Goal: Information Seeking & Learning: Compare options

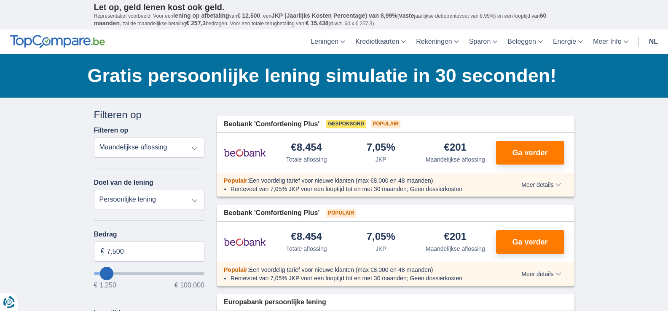
click at [197, 147] on select "Totale aflossing JKP Maandelijkse aflossing" at bounding box center [149, 148] width 111 height 20
click at [94, 138] on select "Totale aflossing JKP Maandelijkse aflossing" at bounding box center [149, 148] width 111 height 20
click at [154, 199] on select "Persoonlijke lening Auto Moto / fiets Mobilhome / caravan Renovatie Energie Sch…" at bounding box center [149, 200] width 111 height 20
click at [94, 190] on select "Persoonlijke lening Auto Moto / fiets Mobilhome / caravan Renovatie Energie Sch…" at bounding box center [149, 200] width 111 height 20
type input "10.250"
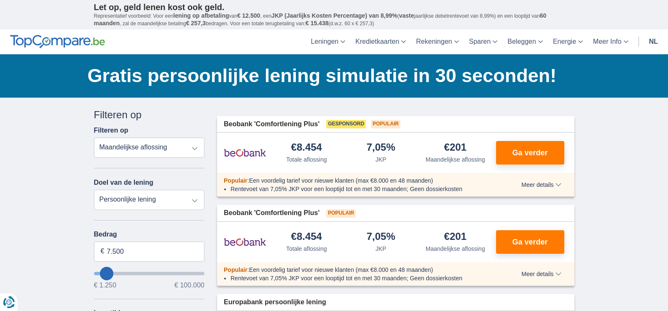
type input "10250"
type input "11.250"
type input "11250"
select select "60"
type input "11250"
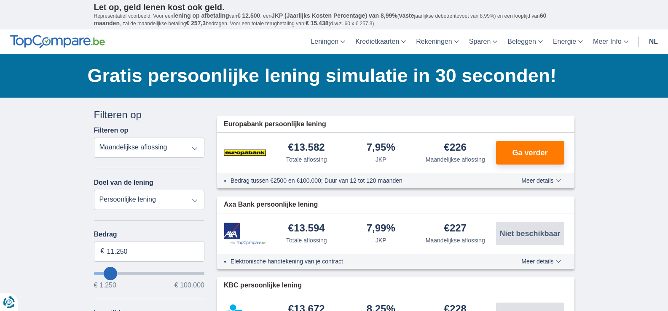
type input "13.250"
type input "13250"
type input "14.250"
type input "14250"
type input "15.250"
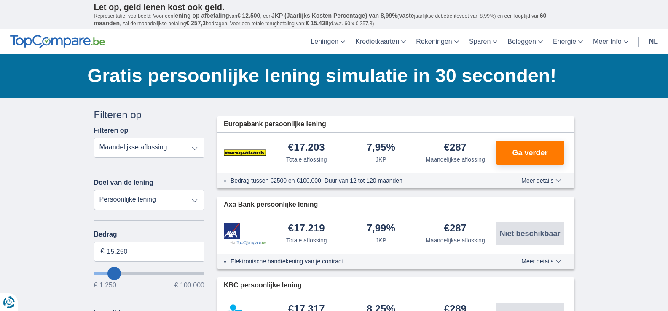
type input "16250"
type input "16.250"
select select "84"
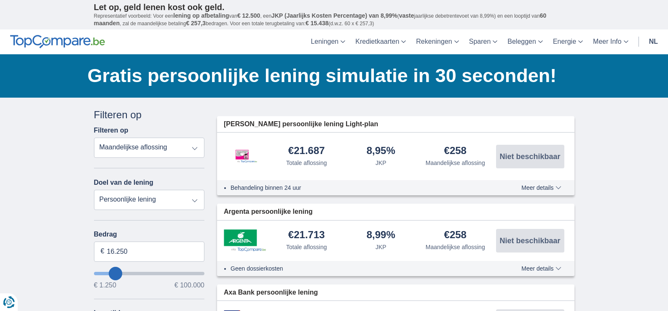
type input "17.250"
type input "18250"
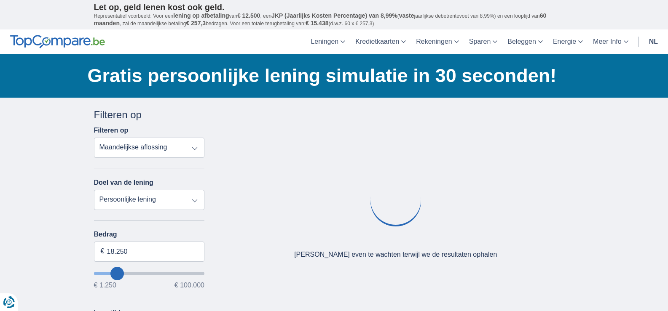
type input "19.250"
type input "21250"
type input "21.250"
select select "120"
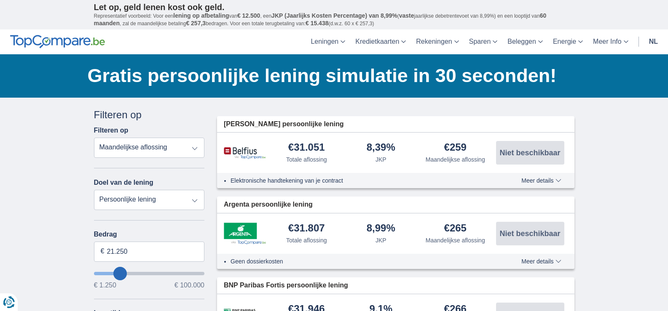
type input "23.250"
type input "23250"
type input "22.250"
type input "22250"
type input "21.250"
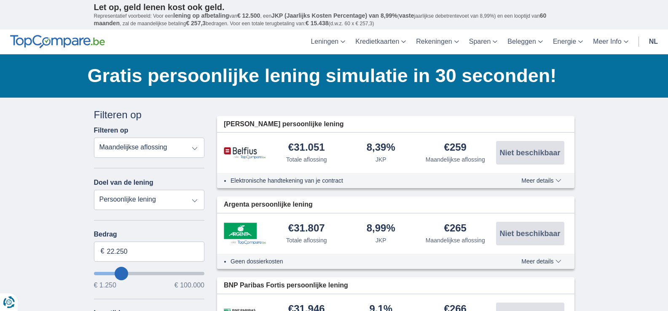
type input "21250"
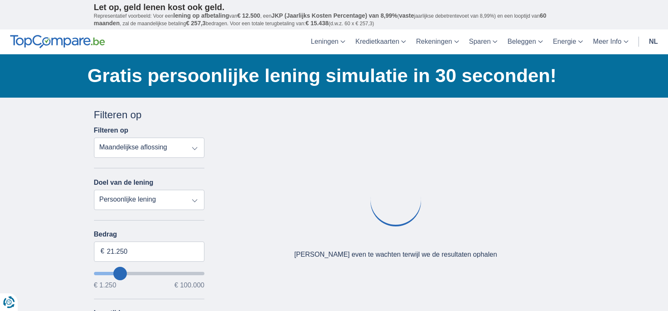
type input "20.250"
type input "18250"
type input "18.250"
select select "84"
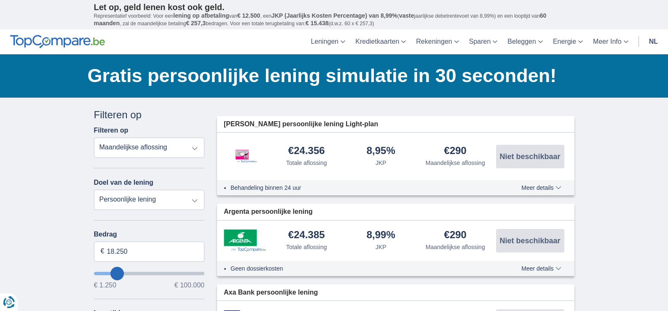
type input "20.250"
type input "20250"
select select "120"
type input "20250"
click at [120, 274] on input "wantToBorrow" at bounding box center [149, 273] width 111 height 3
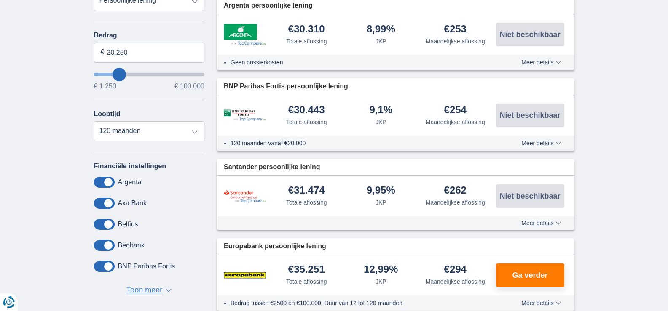
scroll to position [203, 0]
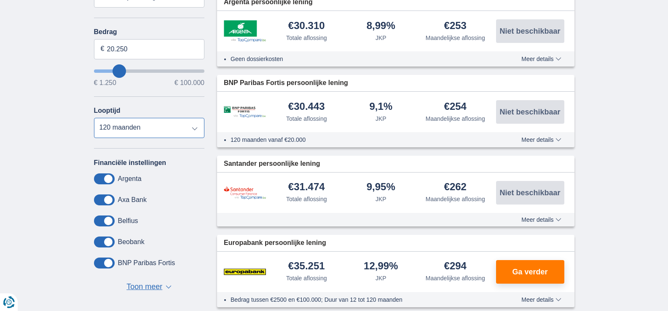
click at [191, 128] on select "12 maanden 18 maanden 24 maanden 30 maanden 36 maanden 42 maanden 48 maanden 60…" at bounding box center [149, 128] width 111 height 20
select select "96"
click at [94, 118] on select "12 maanden 18 maanden 24 maanden 30 maanden 36 maanden 42 maanden 48 maanden 60…" at bounding box center [149, 128] width 111 height 20
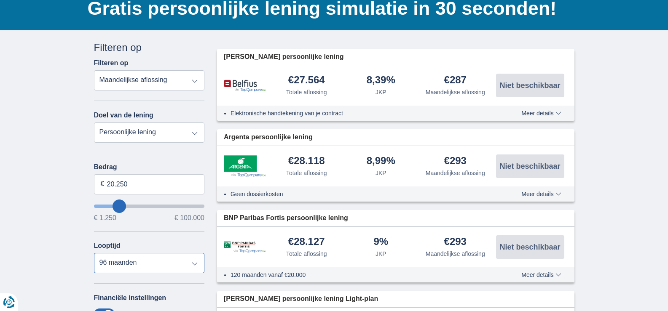
scroll to position [92, 0]
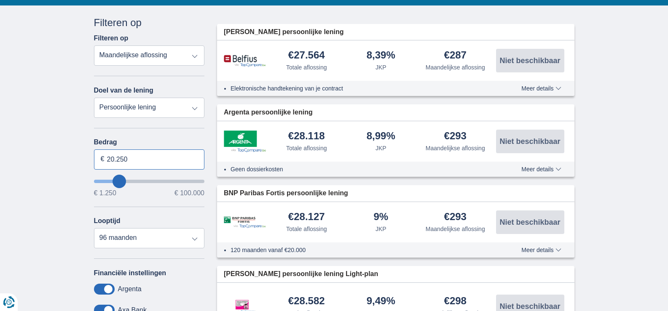
click at [135, 162] on input "20.250" at bounding box center [149, 160] width 111 height 20
type input "20.001"
type input "20250"
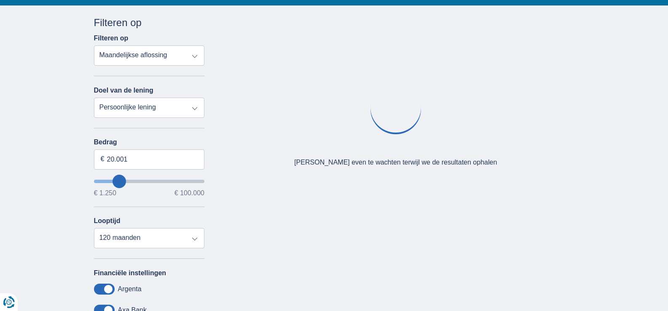
click at [161, 137] on div "Annuleren Filters Filteren op Filteren op Totale aflossing JKP Maandelijkse afl…" at bounding box center [149, 210] width 111 height 388
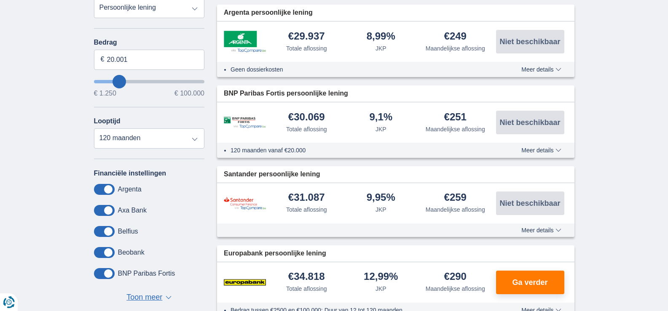
scroll to position [172, 0]
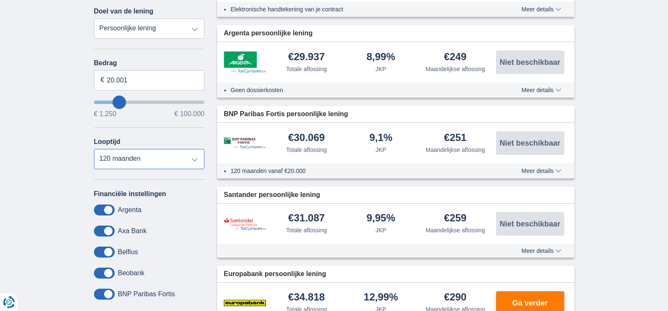
click at [191, 164] on select "12 maanden 18 maanden 24 maanden 30 maanden 36 maanden 42 maanden 48 maanden 60…" at bounding box center [149, 159] width 111 height 20
click at [94, 149] on select "12 maanden 18 maanden 24 maanden 30 maanden 36 maanden 42 maanden 48 maanden 60…" at bounding box center [149, 159] width 111 height 20
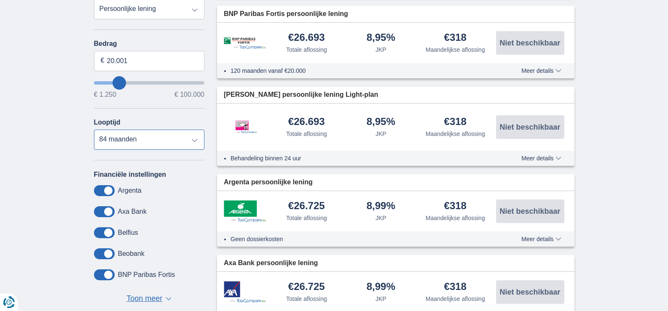
scroll to position [160, 0]
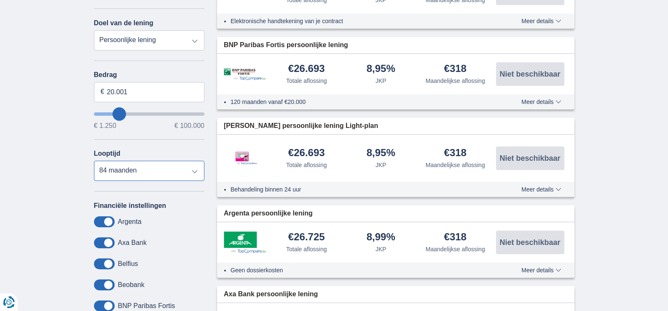
click at [196, 176] on select "12 maanden 18 maanden 24 maanden 30 maanden 36 maanden 42 maanden 48 maanden 60…" at bounding box center [149, 171] width 111 height 20
click at [94, 161] on select "12 maanden 18 maanden 24 maanden 30 maanden 36 maanden 42 maanden 48 maanden 60…" at bounding box center [149, 171] width 111 height 20
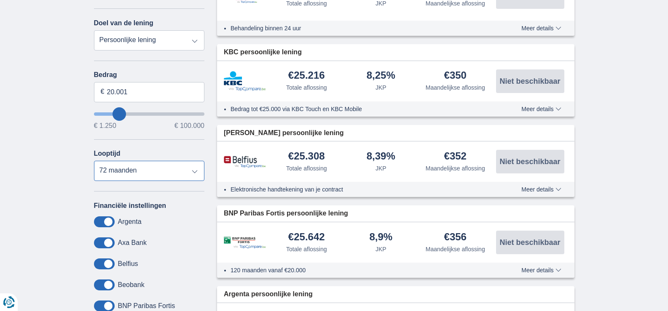
click at [143, 174] on select "12 maanden 18 maanden 24 maanden 30 maanden 36 maanden 42 maanden 48 maanden 60…" at bounding box center [149, 171] width 111 height 20
click at [94, 161] on select "12 maanden 18 maanden 24 maanden 30 maanden 36 maanden 42 maanden 48 maanden 60…" at bounding box center [149, 171] width 111 height 20
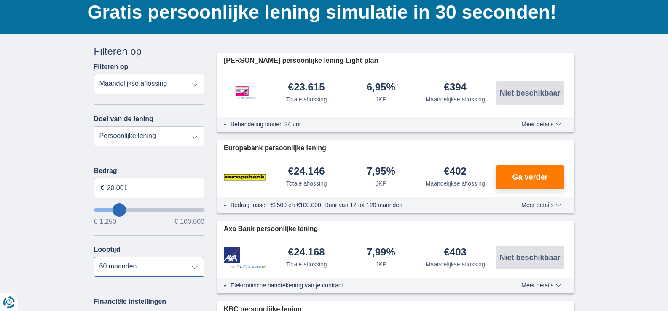
scroll to position [89, 0]
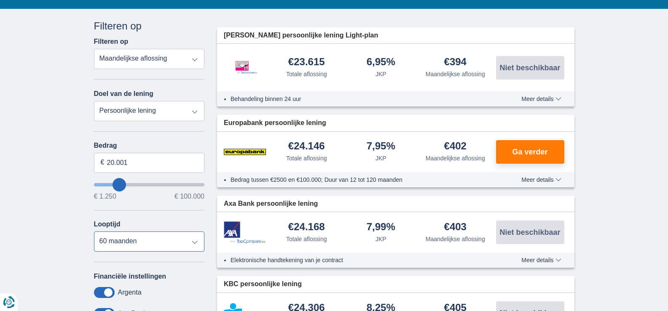
click at [144, 245] on select "12 maanden 18 maanden 24 maanden 30 maanden 36 maanden 42 maanden 48 maanden 60…" at bounding box center [149, 242] width 111 height 20
select select "48"
click at [94, 232] on select "12 maanden 18 maanden 24 maanden 30 maanden 36 maanden 42 maanden 48 maanden 60…" at bounding box center [149, 242] width 111 height 20
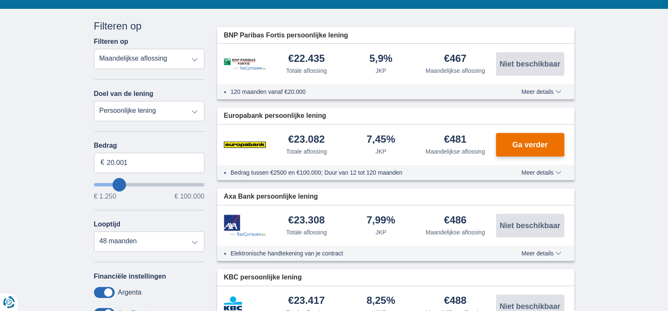
click at [522, 146] on span "Ga verder" at bounding box center [529, 145] width 35 height 8
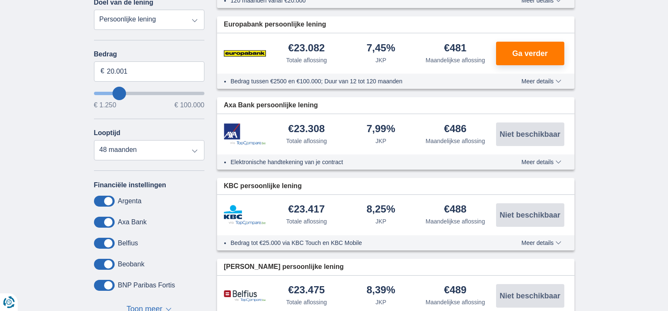
scroll to position [151, 0]
